Goal: Contribute content: Contribute content

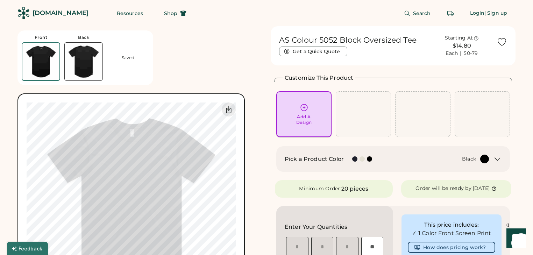
click at [309, 105] on div "Add A Design" at bounding box center [304, 114] width 46 height 22
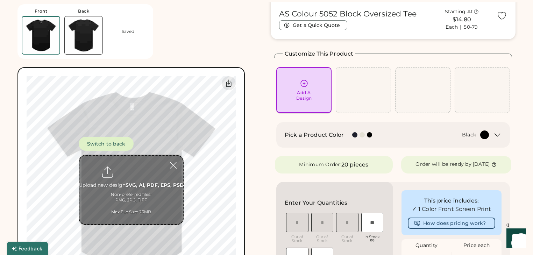
scroll to position [26, 0]
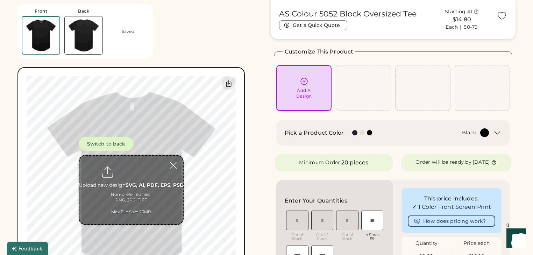
click at [300, 96] on div "Add A Design" at bounding box center [304, 93] width 16 height 11
click at [143, 178] on input "file" at bounding box center [131, 190] width 104 height 69
type input "**********"
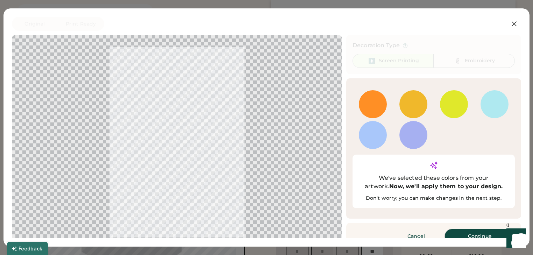
click at [457, 229] on button "Continue" at bounding box center [480, 236] width 70 height 14
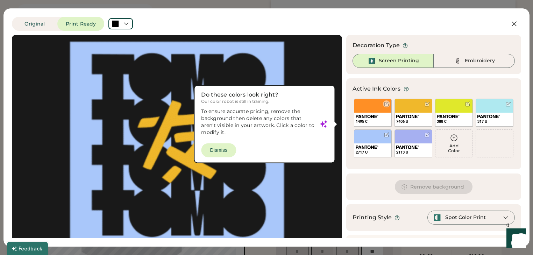
click at [367, 106] on div "1495 C" at bounding box center [373, 113] width 38 height 28
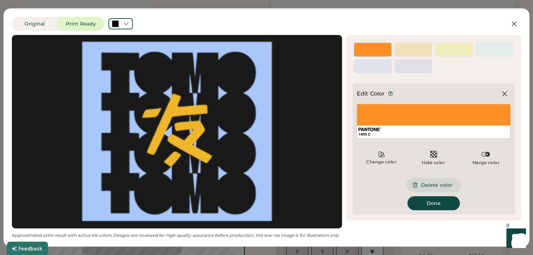
click at [445, 185] on button "Delete color" at bounding box center [434, 185] width 55 height 14
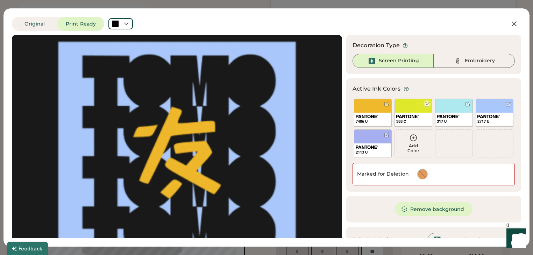
click at [399, 109] on div "388 C" at bounding box center [414, 113] width 38 height 28
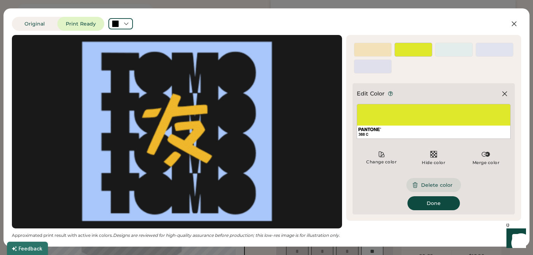
click at [428, 183] on button "Delete color" at bounding box center [434, 185] width 55 height 14
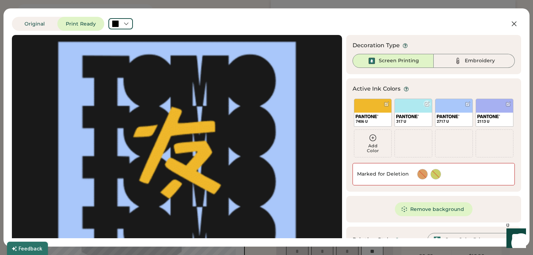
click at [410, 112] on div "317 U" at bounding box center [414, 113] width 38 height 28
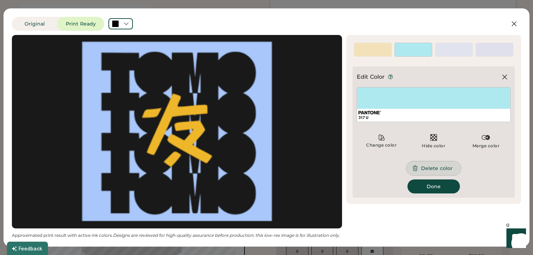
click at [430, 169] on button "Delete color" at bounding box center [434, 168] width 55 height 14
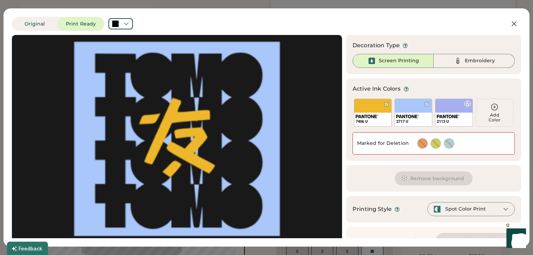
click at [442, 106] on div "2113 U" at bounding box center [454, 113] width 38 height 28
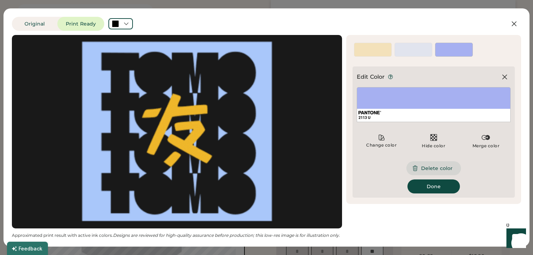
click at [440, 168] on button "Delete color" at bounding box center [434, 168] width 55 height 14
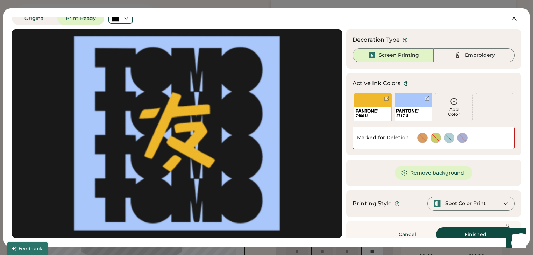
scroll to position [15, 0]
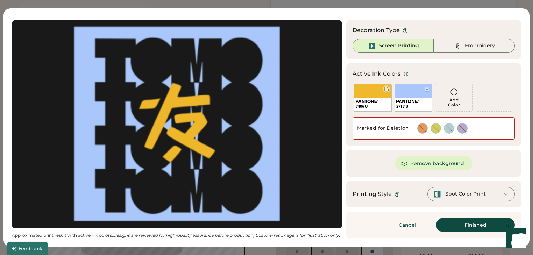
click at [370, 99] on div "7406 U" at bounding box center [373, 105] width 37 height 14
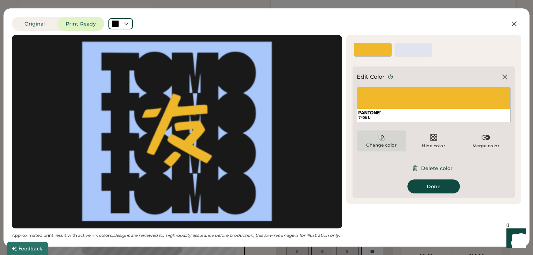
click at [394, 141] on div "Change color" at bounding box center [381, 141] width 49 height 21
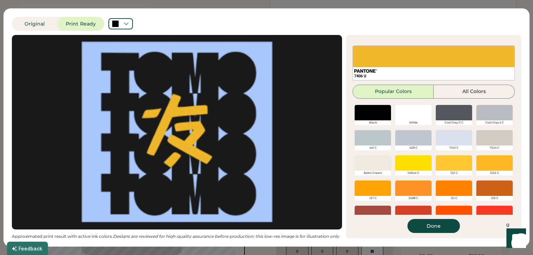
click at [396, 110] on div at bounding box center [414, 112] width 36 height 15
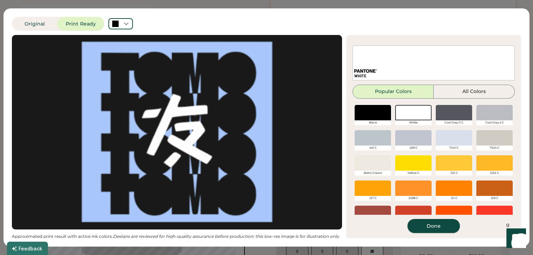
click at [434, 228] on button "Done" at bounding box center [434, 226] width 53 height 14
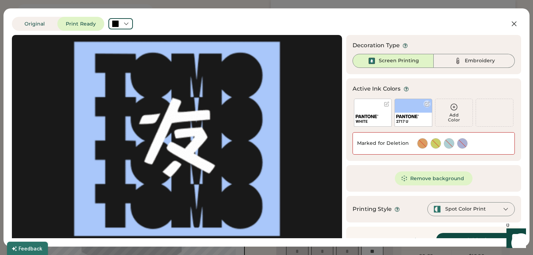
click at [403, 110] on div "2717 U" at bounding box center [414, 113] width 38 height 28
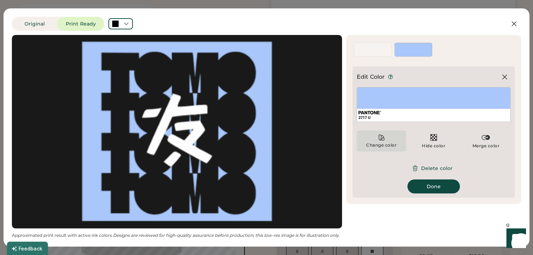
click at [389, 148] on div "Change color" at bounding box center [381, 141] width 49 height 21
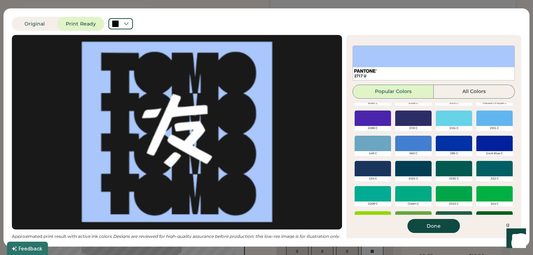
scroll to position [168, 0]
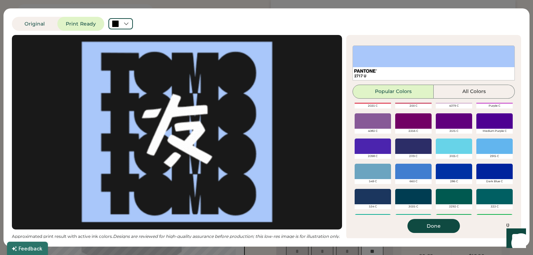
click at [477, 123] on div at bounding box center [495, 120] width 36 height 15
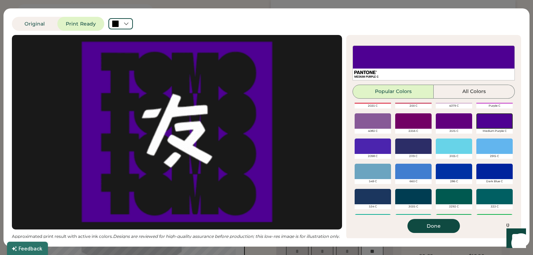
click at [364, 148] on div at bounding box center [373, 146] width 36 height 15
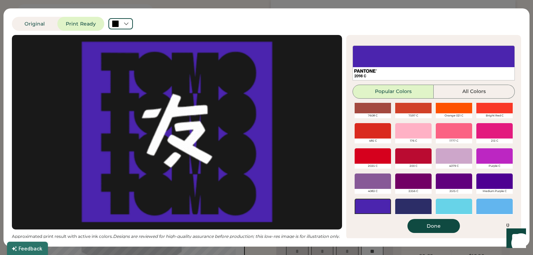
scroll to position [98, 0]
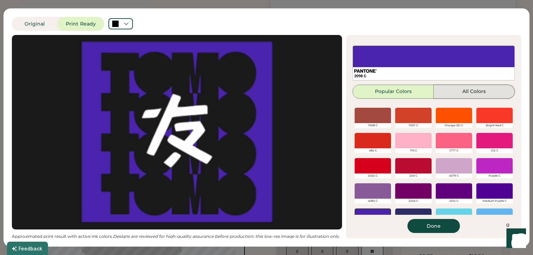
click at [468, 91] on button "All Colors" at bounding box center [474, 92] width 81 height 14
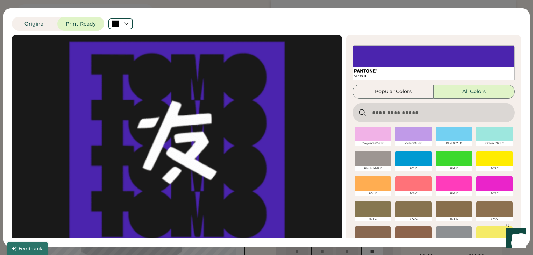
scroll to position [56, 0]
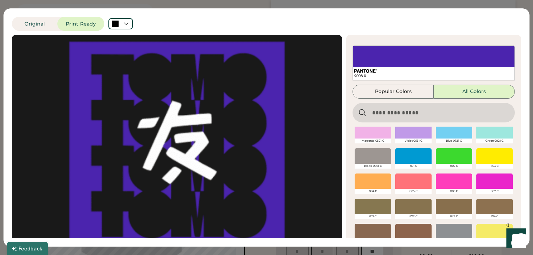
click at [420, 134] on div at bounding box center [414, 130] width 36 height 15
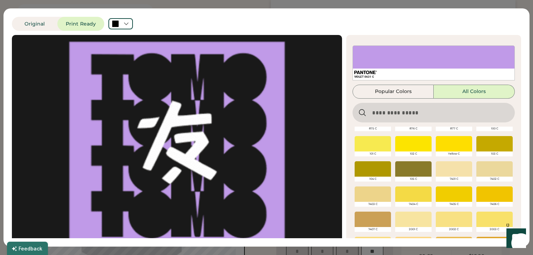
scroll to position [160, 0]
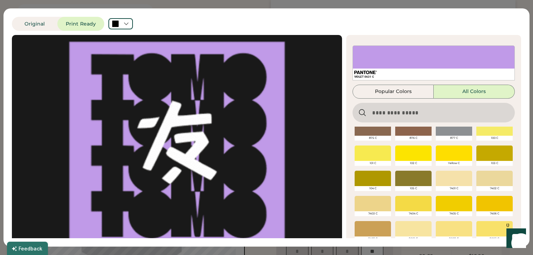
click at [405, 152] on div at bounding box center [414, 153] width 36 height 15
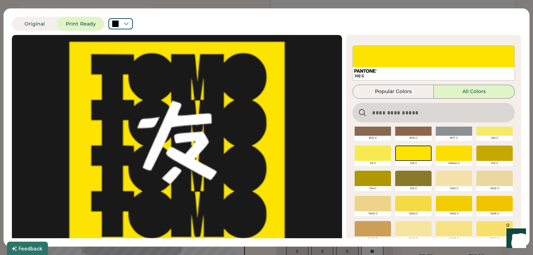
click at [436, 147] on div at bounding box center [454, 153] width 36 height 15
click at [414, 154] on div at bounding box center [414, 153] width 36 height 15
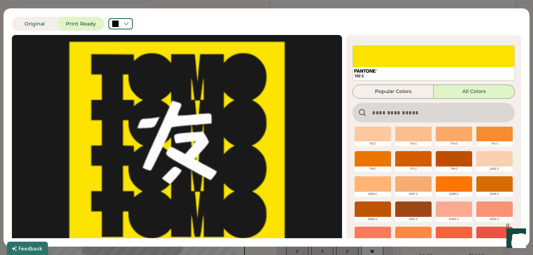
scroll to position [1336, 0]
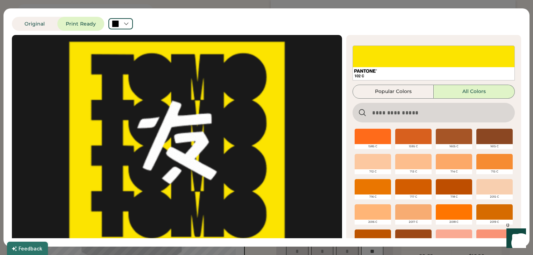
click at [441, 209] on div at bounding box center [454, 211] width 36 height 15
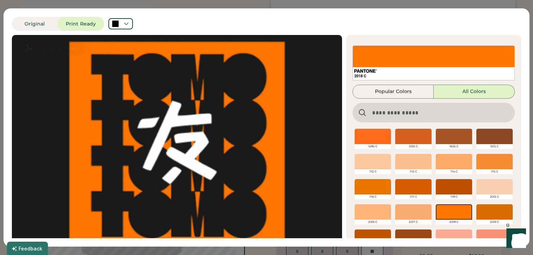
click at [375, 135] on div at bounding box center [373, 136] width 36 height 15
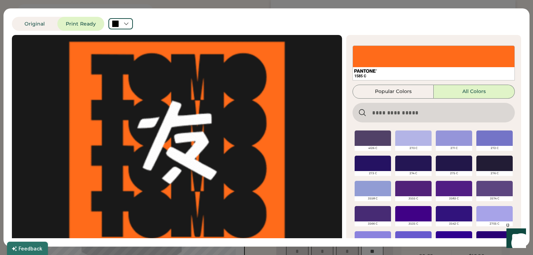
scroll to position [5544, 0]
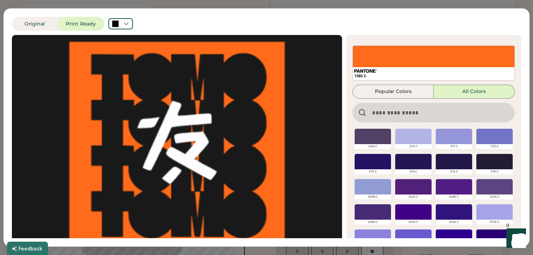
click at [477, 139] on div at bounding box center [495, 136] width 36 height 15
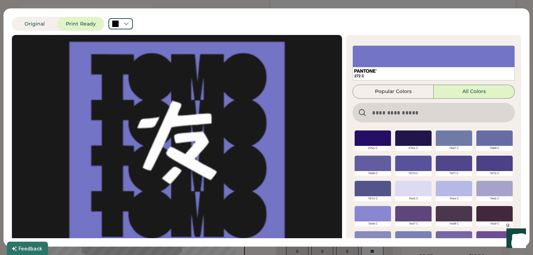
scroll to position [5712, 0]
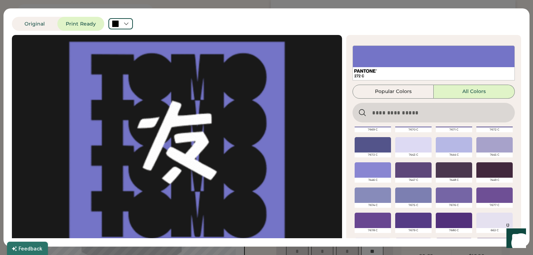
click at [375, 170] on div at bounding box center [373, 169] width 36 height 15
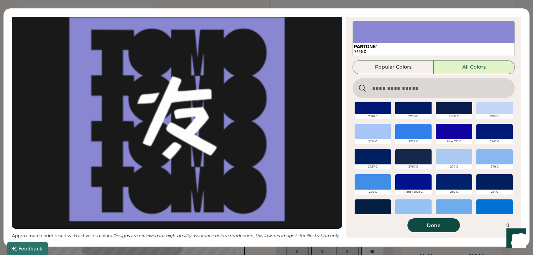
scroll to position [25, 0]
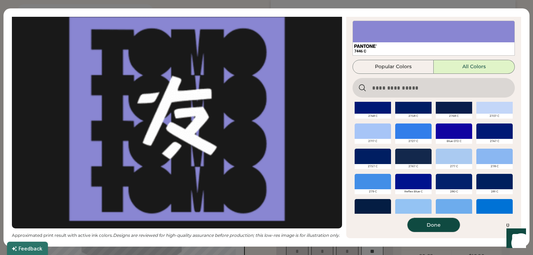
click at [453, 225] on button "Done" at bounding box center [434, 225] width 53 height 14
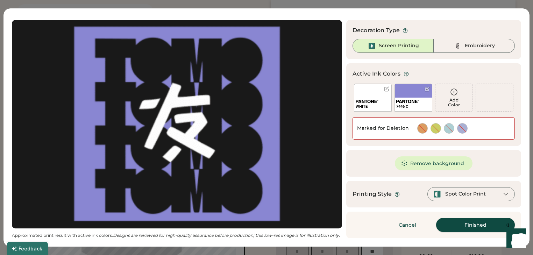
scroll to position [15, 0]
click at [467, 225] on button "Finished" at bounding box center [475, 225] width 79 height 14
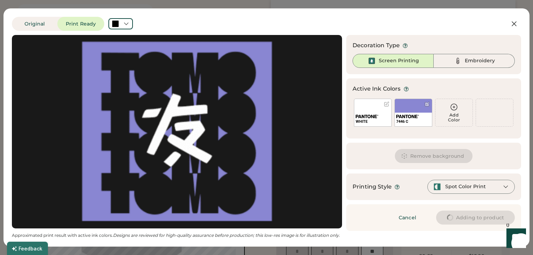
scroll to position [0, 0]
type input "****"
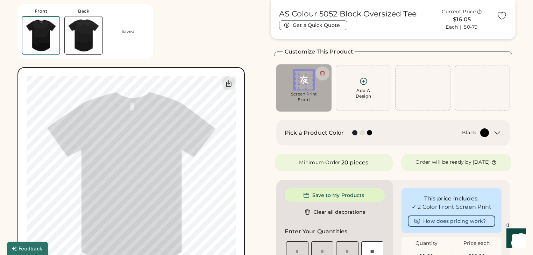
type input "****"
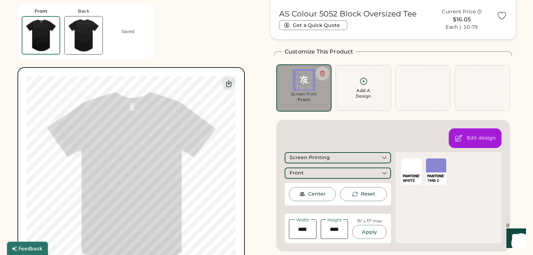
type input "****"
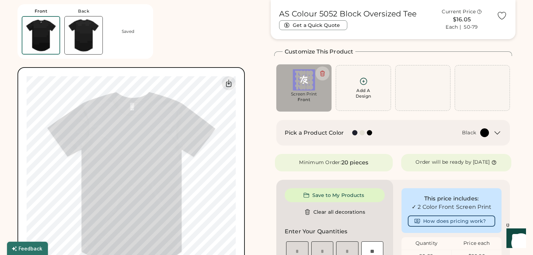
type input "****"
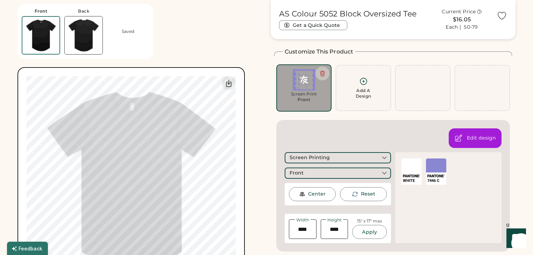
click at [406, 166] on div at bounding box center [412, 166] width 20 height 14
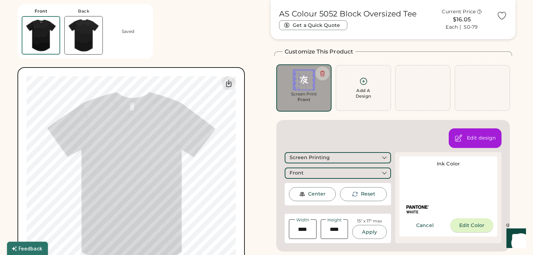
click at [462, 226] on button "Edit Color" at bounding box center [472, 225] width 43 height 14
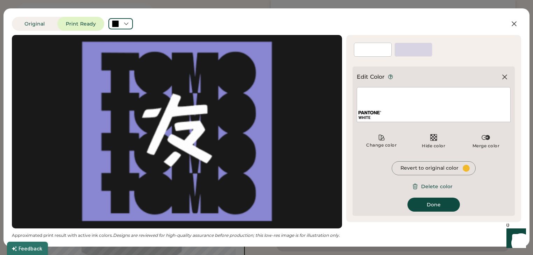
click at [373, 45] on div "WHITE" at bounding box center [373, 50] width 38 height 14
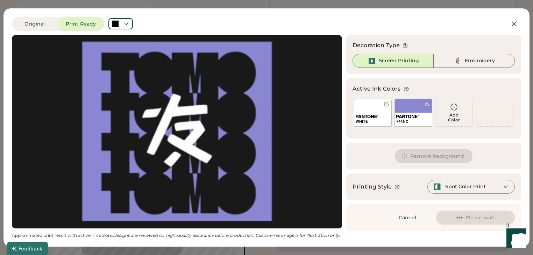
click at [375, 108] on div "WHITE" at bounding box center [373, 113] width 38 height 28
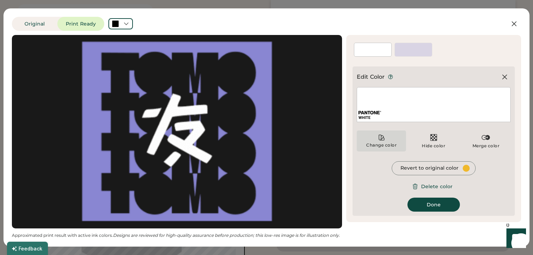
click at [391, 143] on div "Change color" at bounding box center [381, 145] width 31 height 6
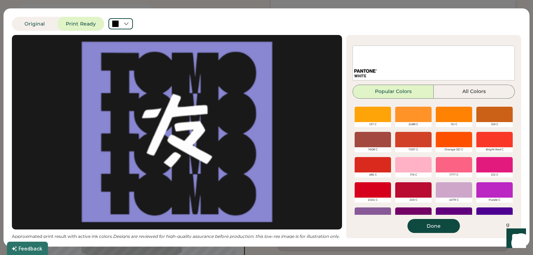
scroll to position [42, 0]
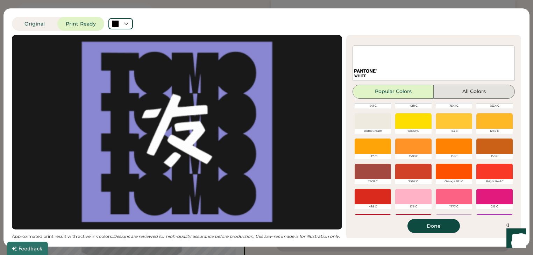
click at [451, 93] on button "All Colors" at bounding box center [474, 92] width 81 height 14
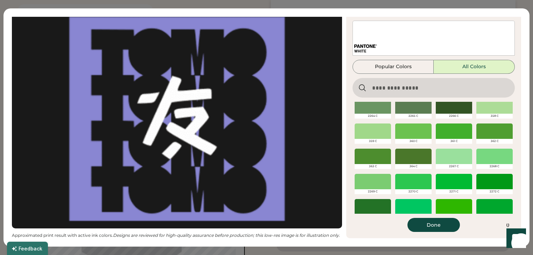
scroll to position [10481, 0]
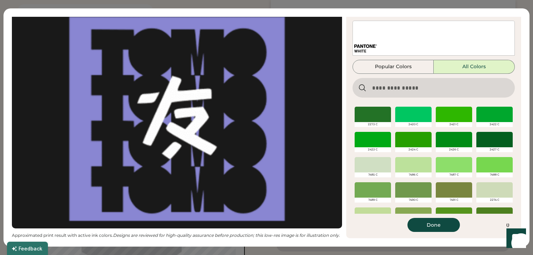
click at [458, 165] on div at bounding box center [454, 164] width 36 height 15
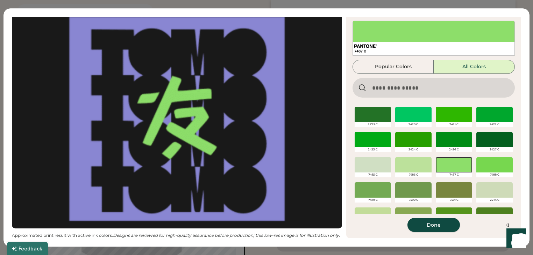
drag, startPoint x: 438, startPoint y: 225, endPoint x: 437, endPoint y: 222, distance: 3.9
click at [438, 225] on button "Done" at bounding box center [434, 225] width 53 height 14
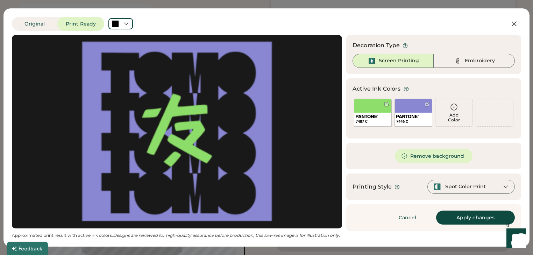
scroll to position [0, 0]
click at [416, 110] on div "7446 C" at bounding box center [414, 113] width 38 height 28
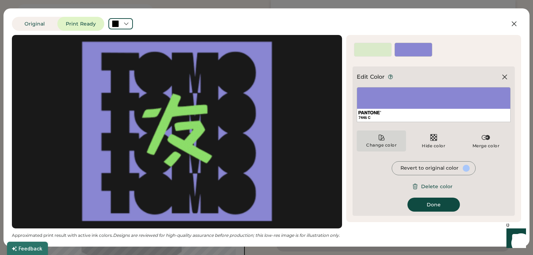
click at [398, 142] on div "Change color" at bounding box center [381, 141] width 49 height 21
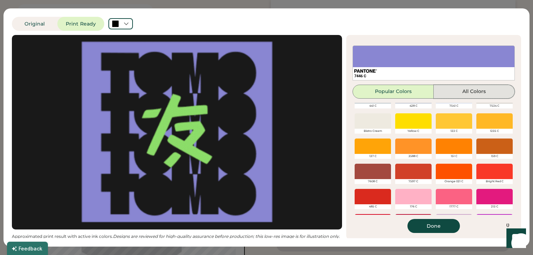
click at [476, 89] on button "All Colors" at bounding box center [474, 92] width 81 height 14
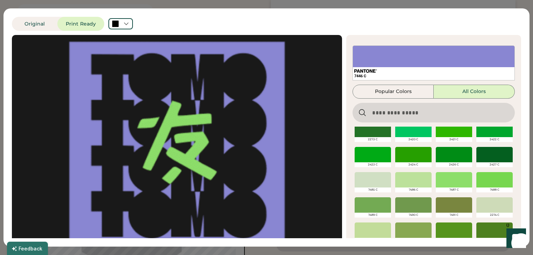
scroll to position [10500, 0]
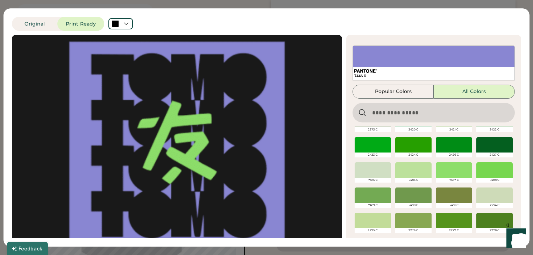
click at [414, 146] on div at bounding box center [414, 144] width 36 height 15
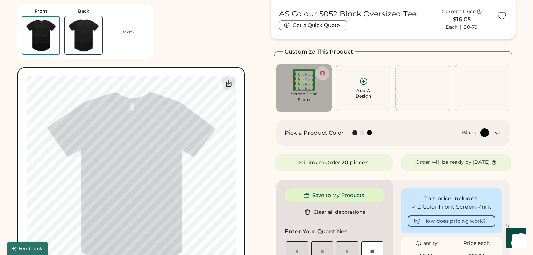
scroll to position [54, 0]
